Goal: Information Seeking & Learning: Learn about a topic

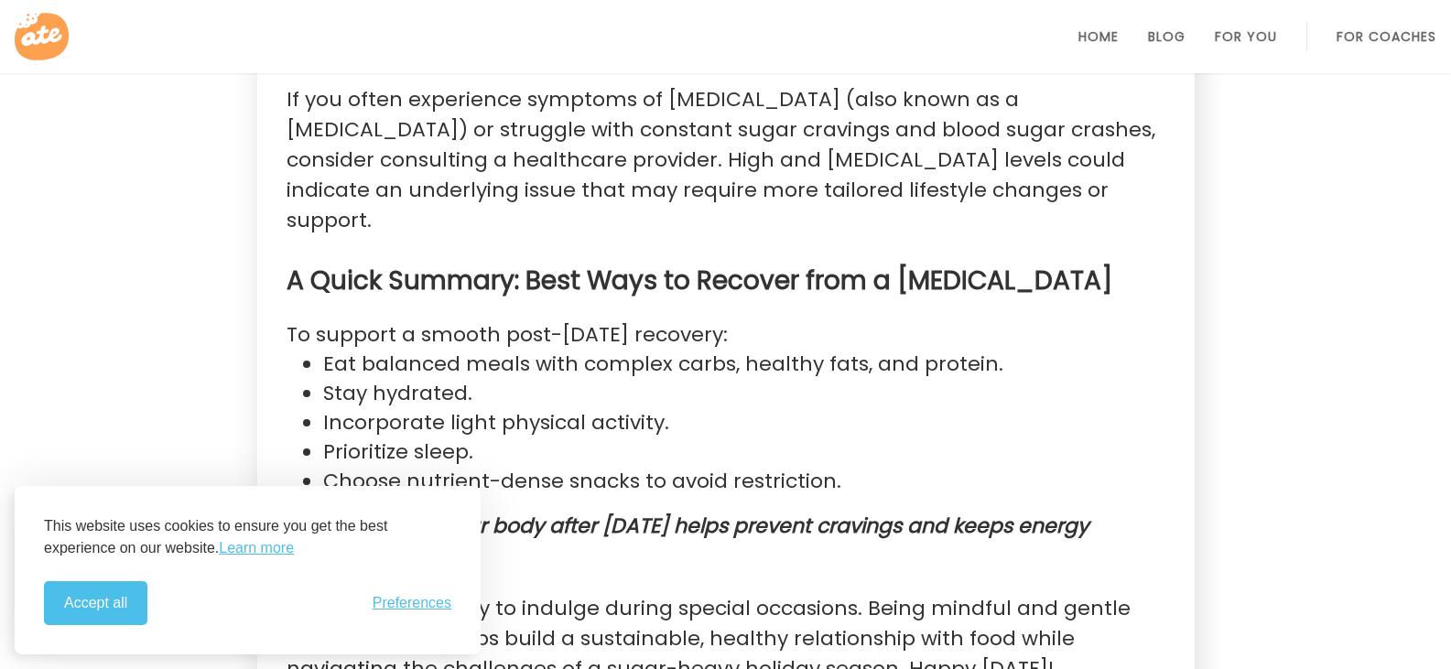
scroll to position [1353, 0]
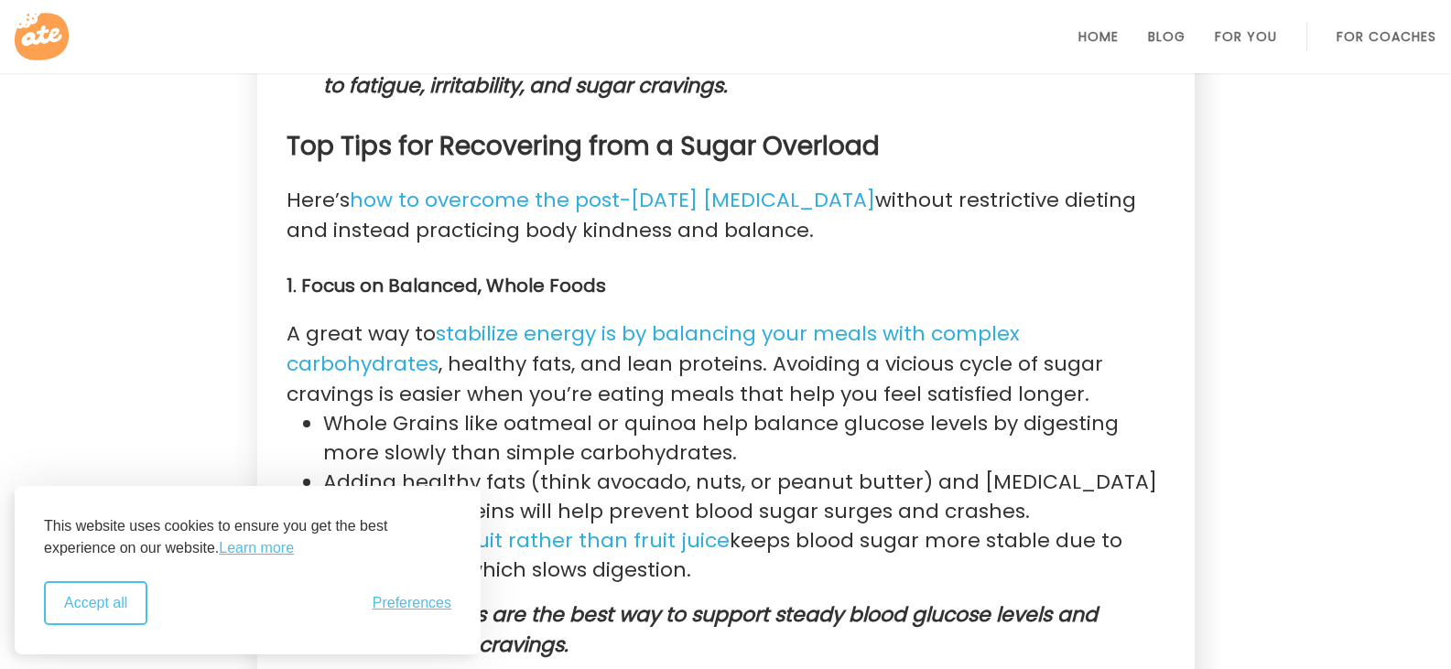
click at [123, 612] on button "Accept all" at bounding box center [95, 603] width 103 height 44
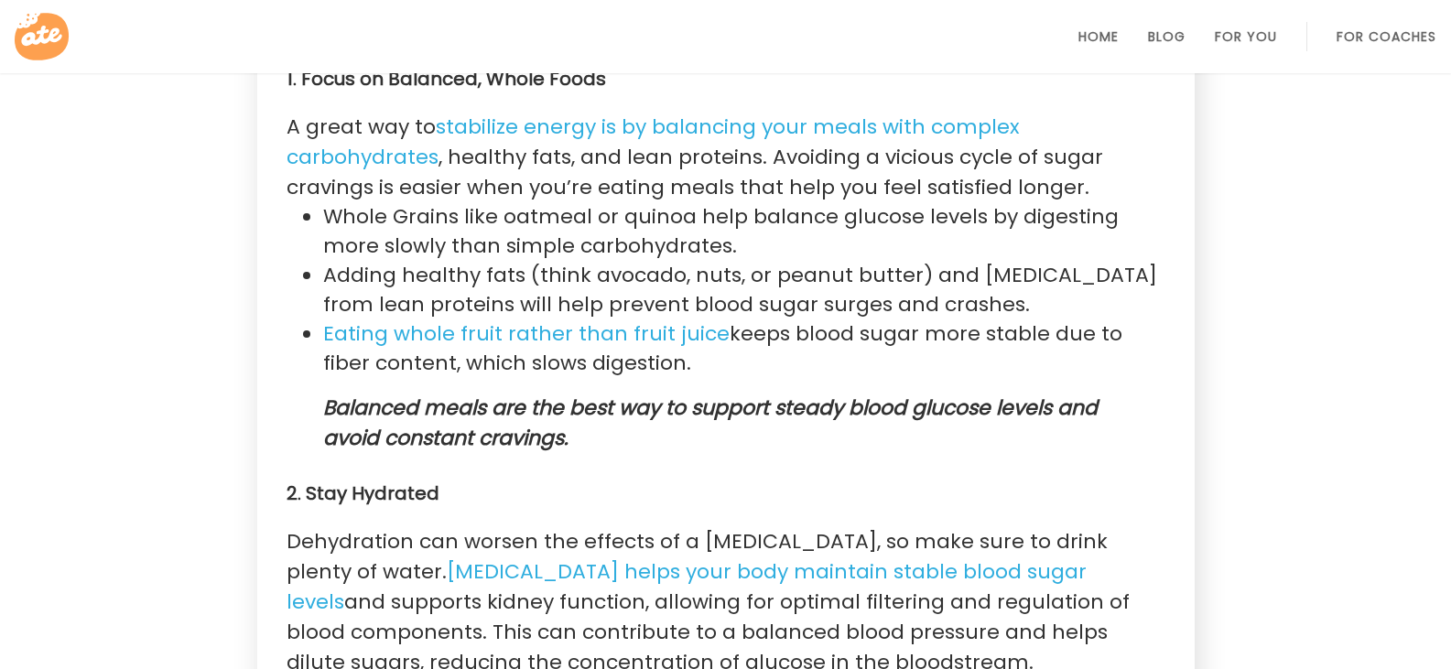
scroll to position [2075, 0]
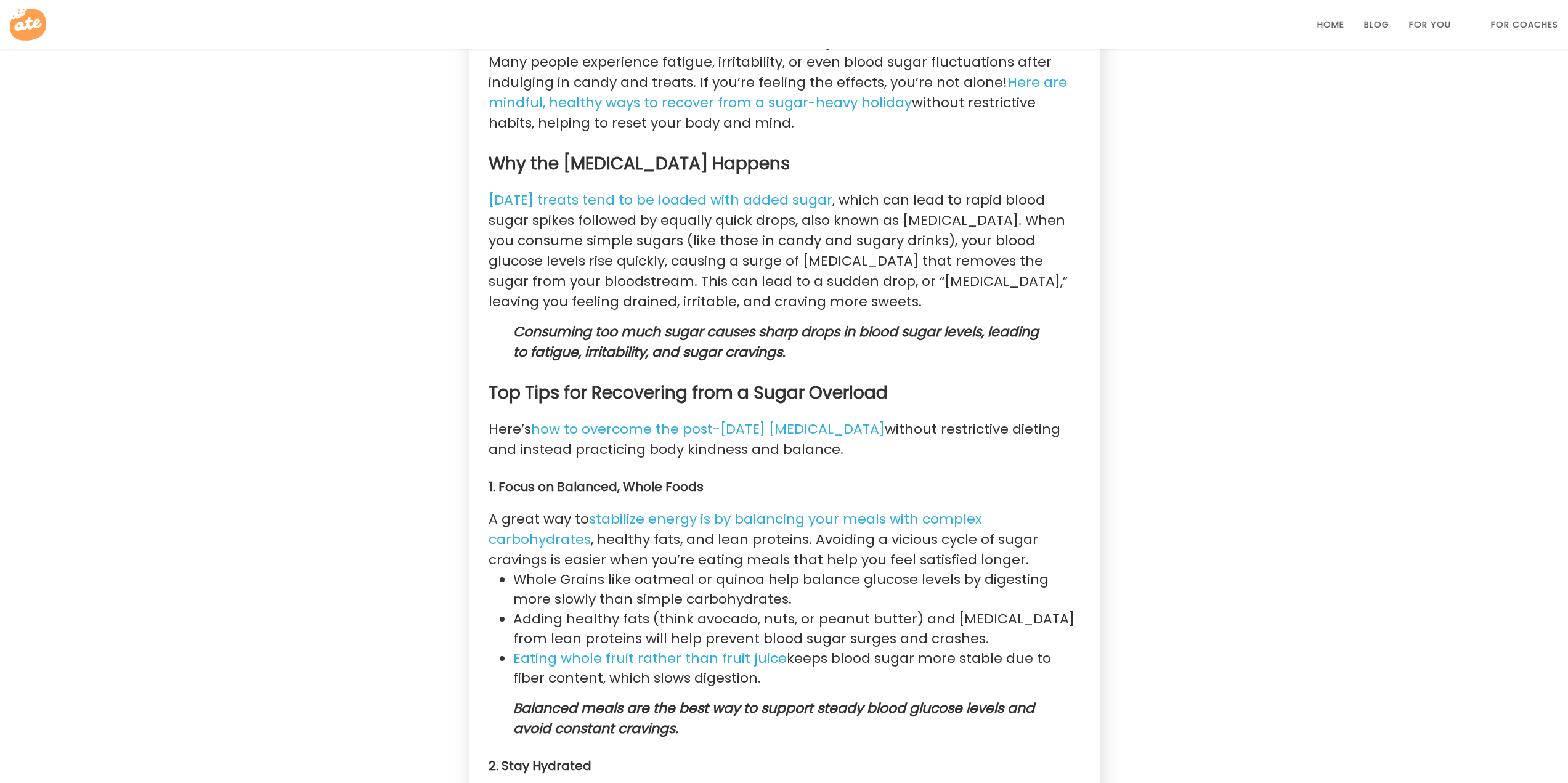
scroll to position [1027, 0]
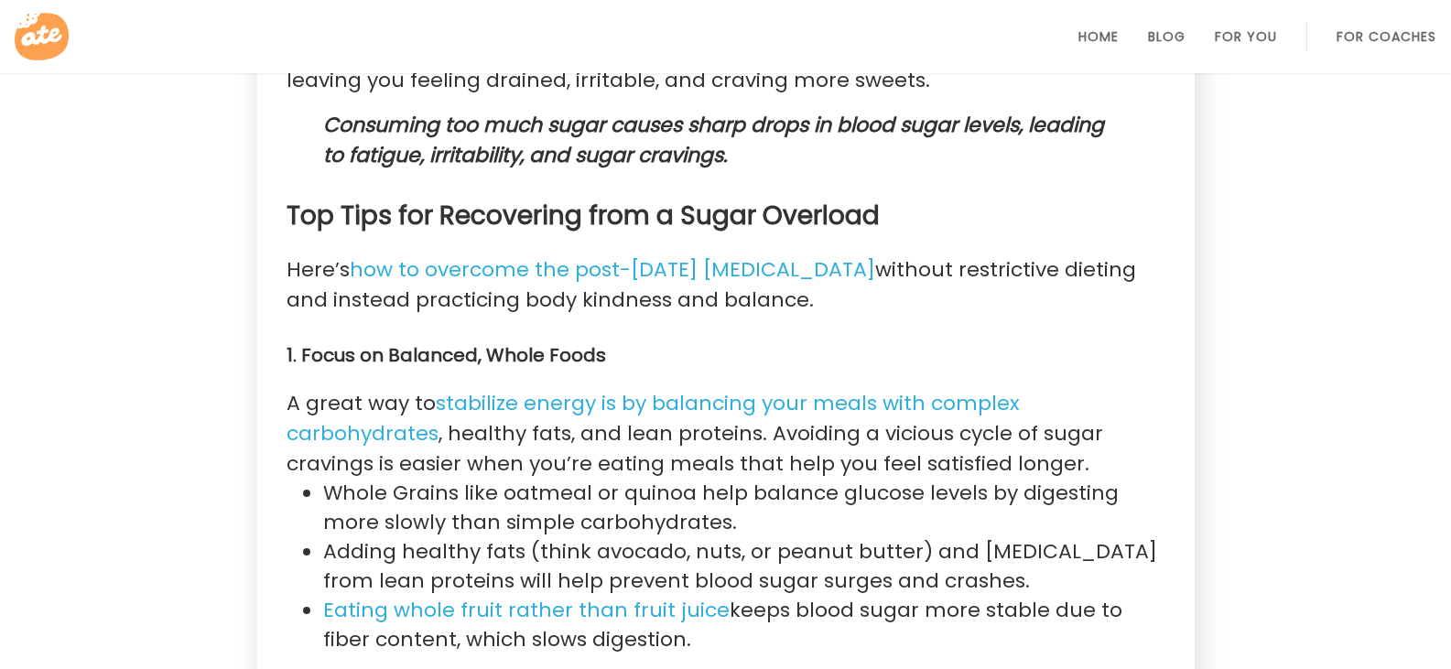
scroll to position [979, 0]
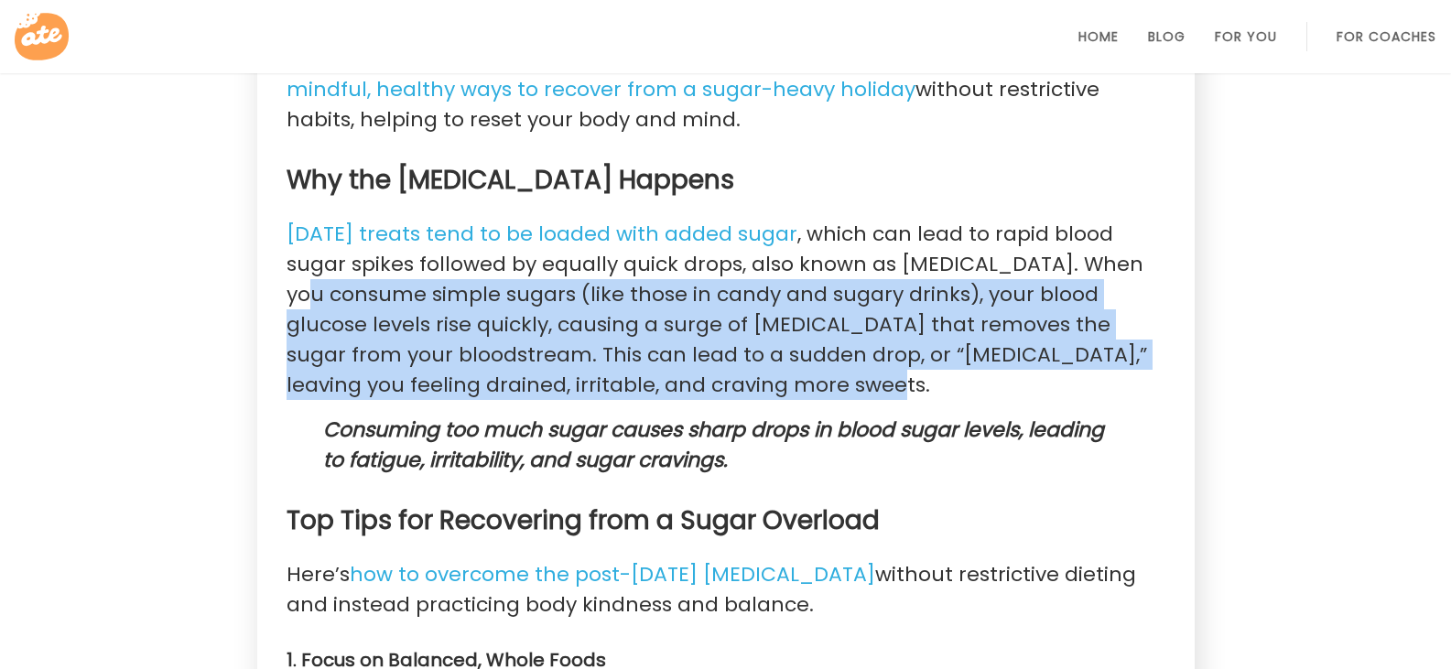
drag, startPoint x: 285, startPoint y: 290, endPoint x: 826, endPoint y: 386, distance: 549.5
copy p "When you consume simple sugars (like those in candy and sugary drinks), your bl…"
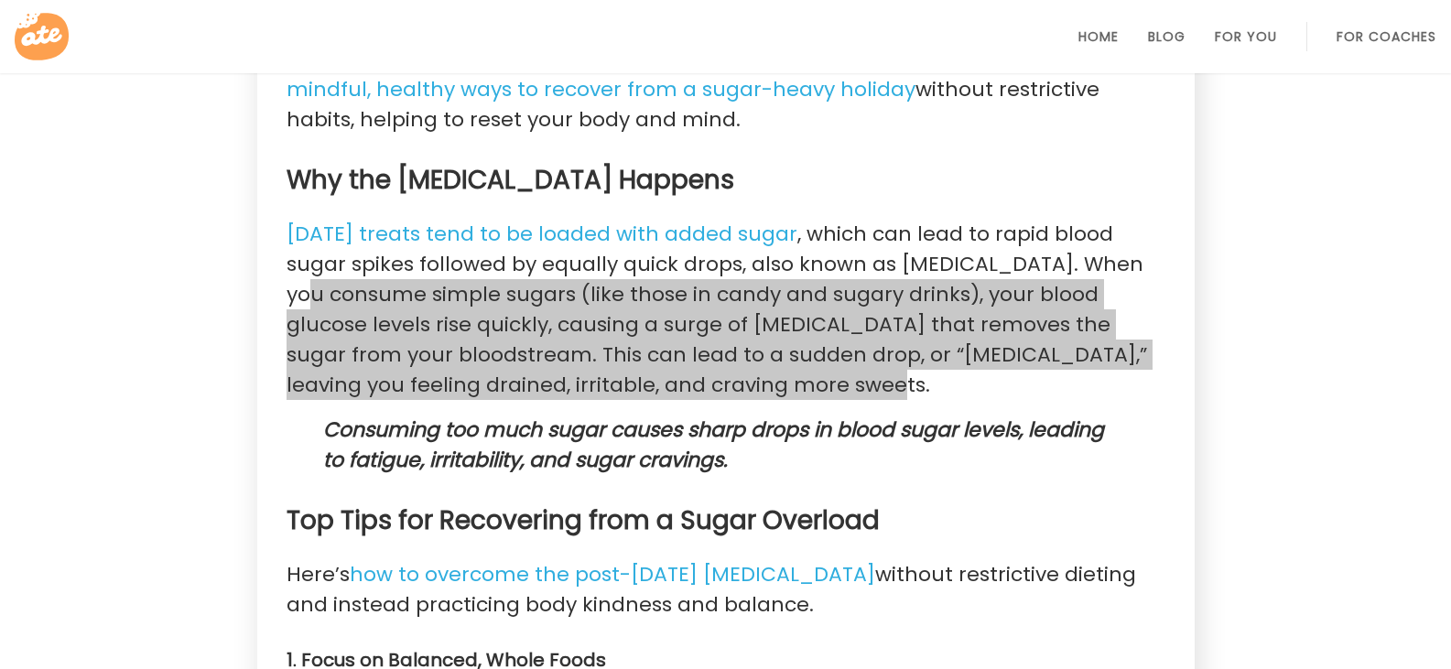
scroll to position [1284, 0]
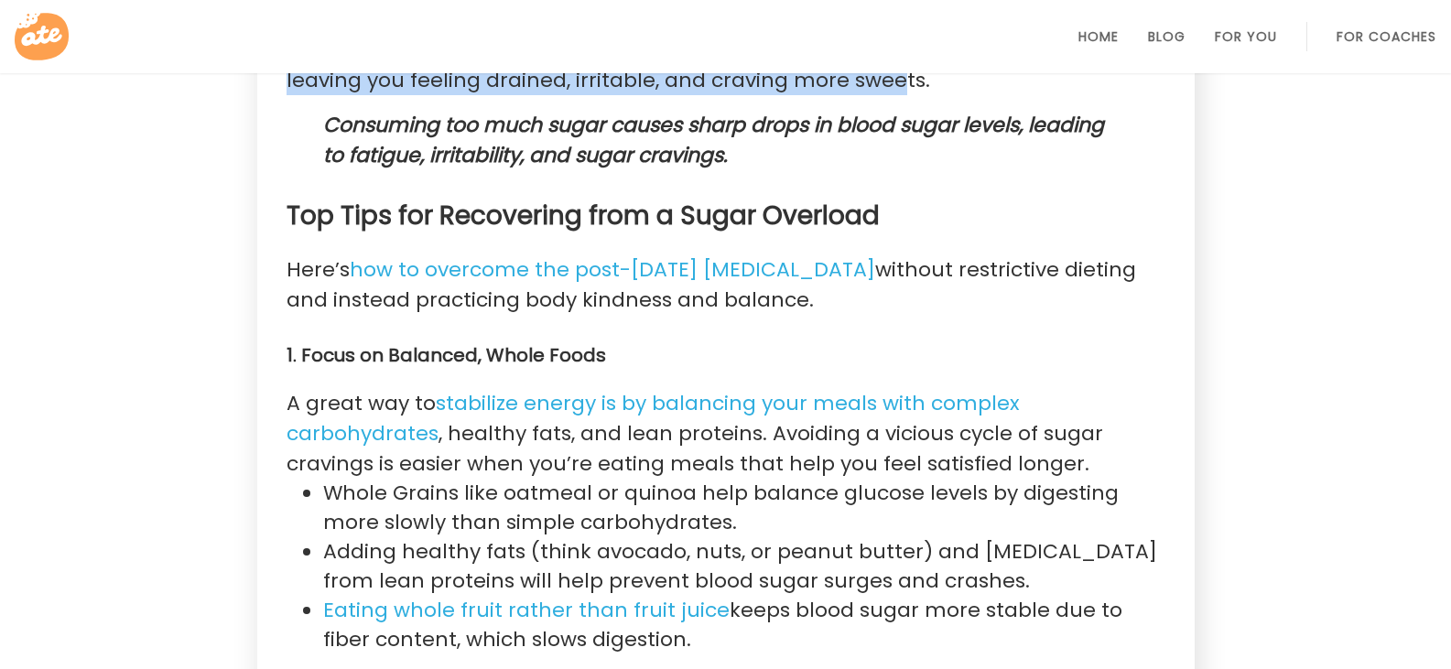
drag, startPoint x: 286, startPoint y: 407, endPoint x: 767, endPoint y: 633, distance: 531.7
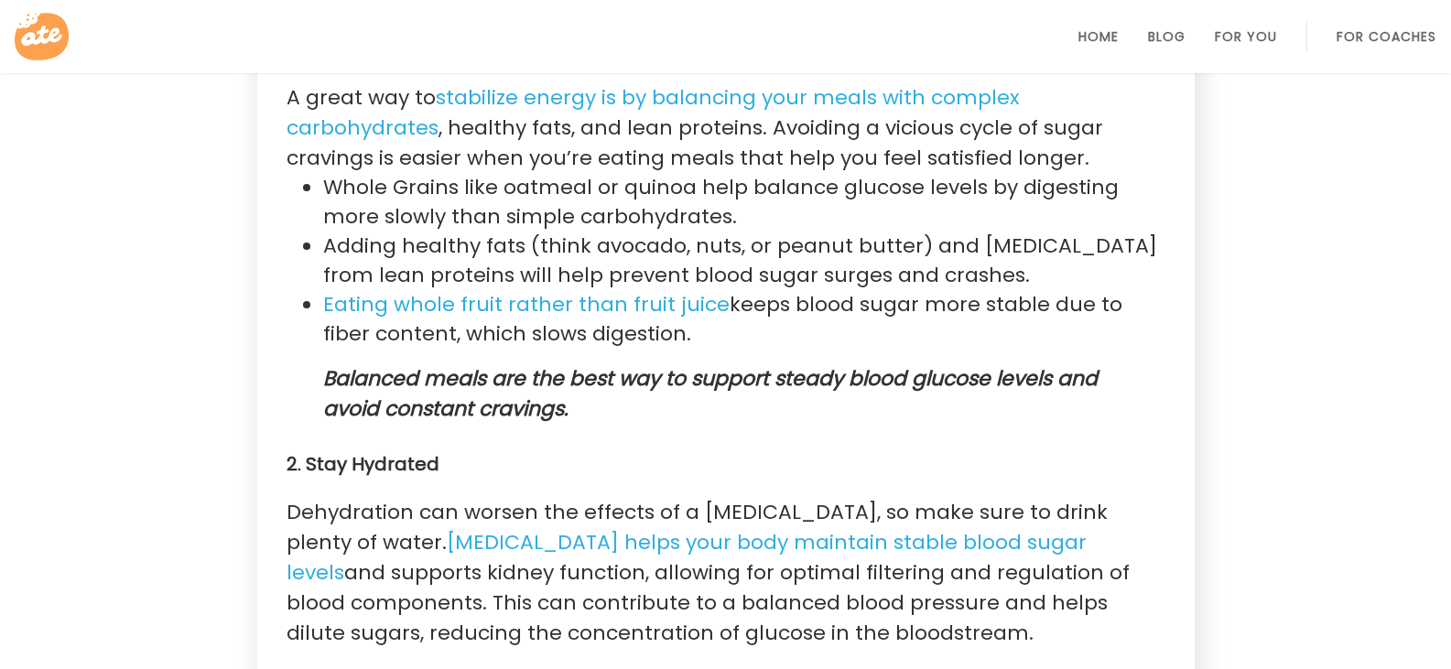
copy section "A great way to stabilize energy is by balancing your meals with complex carbohy…"
